Goal: Communication & Community: Answer question/provide support

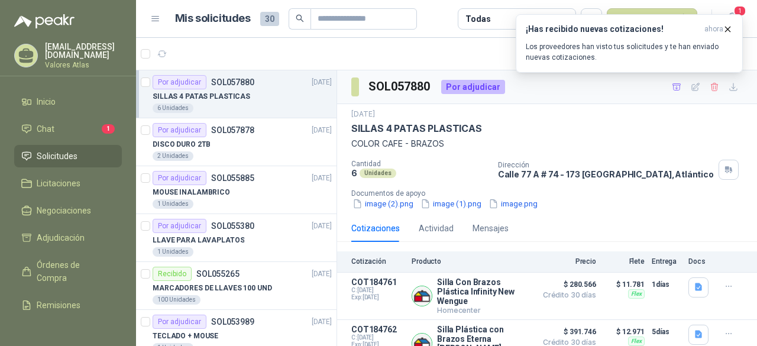
scroll to position [55, 0]
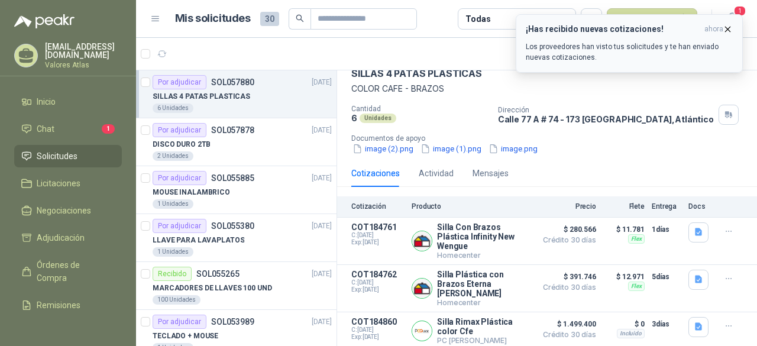
click at [725, 34] on icon "button" at bounding box center [727, 29] width 10 height 10
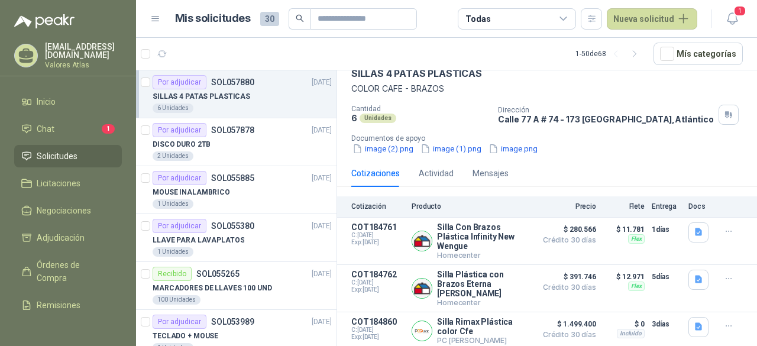
click at [251, 99] on div "SILLAS 4 PATAS PLASTICAS" at bounding box center [242, 96] width 179 height 14
click at [52, 122] on span "Chat" at bounding box center [46, 128] width 18 height 13
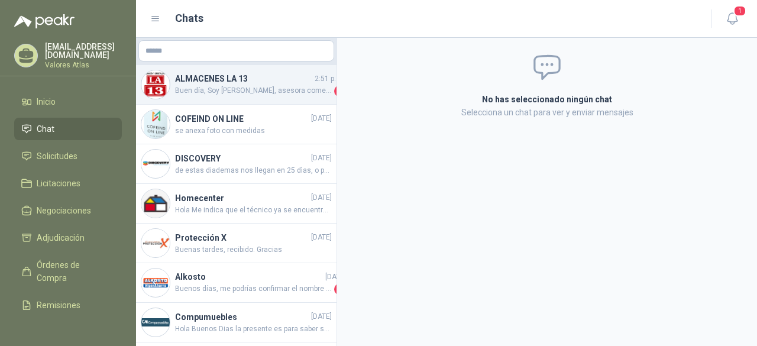
click at [252, 90] on span "Buen día, Soy [PERSON_NAME], asesora comercial [PERSON_NAME] y Cristalería La 1…" at bounding box center [253, 91] width 157 height 12
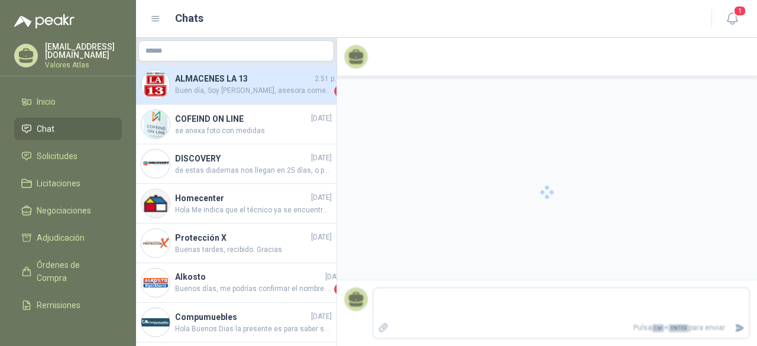
scroll to position [9, 0]
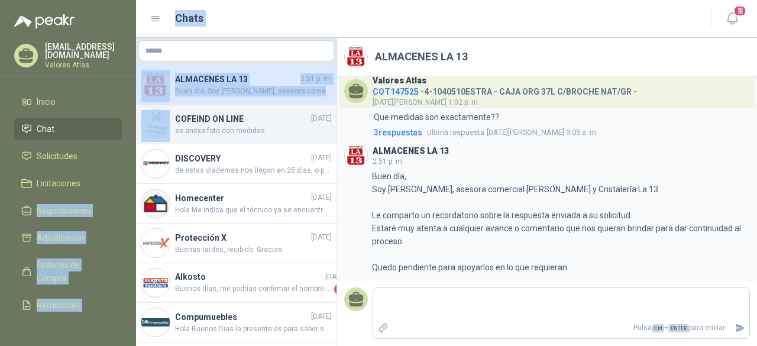
drag, startPoint x: 126, startPoint y: 166, endPoint x: 137, endPoint y: 115, distance: 52.1
click at [137, 115] on div "[EMAIL_ADDRESS][DOMAIN_NAME] Valores Atlas Inicio Chat Solicitudes Licitaciones…" at bounding box center [378, 173] width 757 height 346
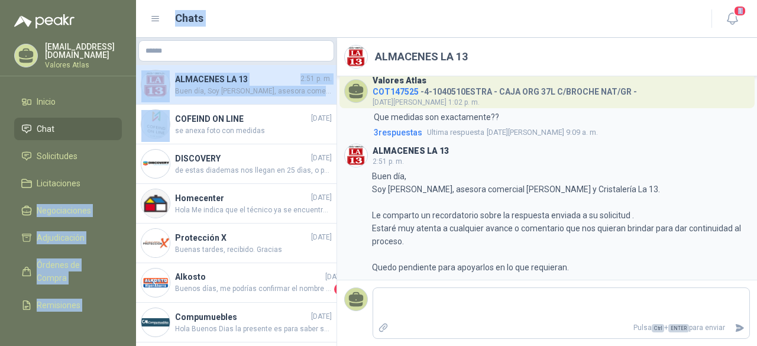
click at [66, 124] on li "Chat" at bounding box center [67, 128] width 93 height 13
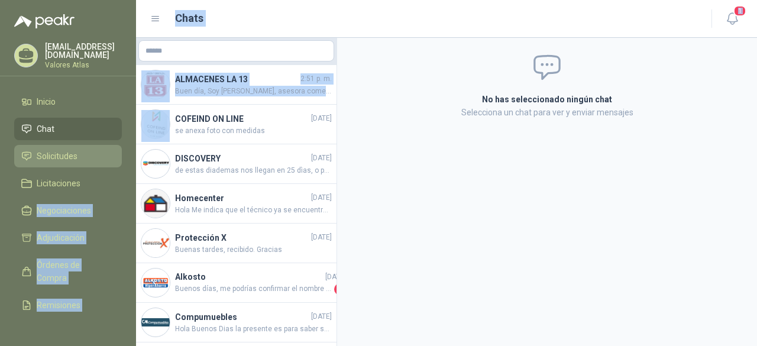
click at [76, 154] on span "Solicitudes" at bounding box center [57, 156] width 41 height 13
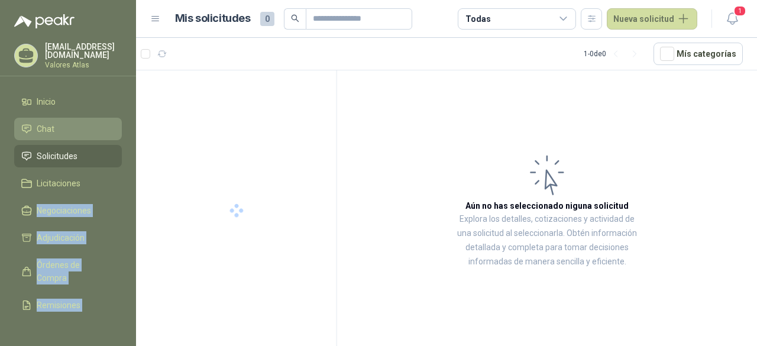
click at [86, 125] on li "Chat" at bounding box center [67, 128] width 93 height 13
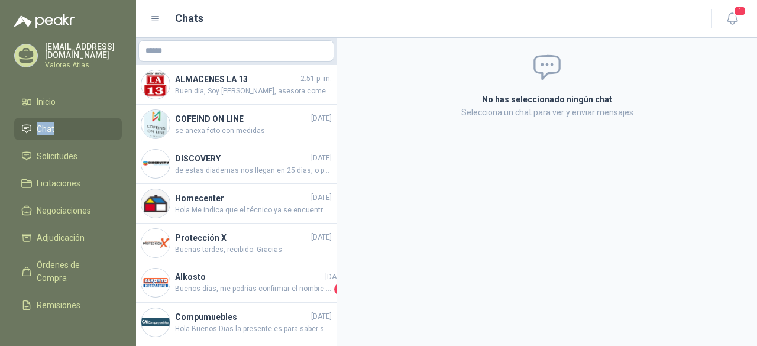
drag, startPoint x: 124, startPoint y: 128, endPoint x: 130, endPoint y: 109, distance: 20.0
click at [130, 109] on ul "Inicio Chat Solicitudes Licitaciones Negociaciones Adjudicación Órdenes de Comp…" at bounding box center [68, 203] width 136 height 227
